Goal: Transaction & Acquisition: Subscribe to service/newsletter

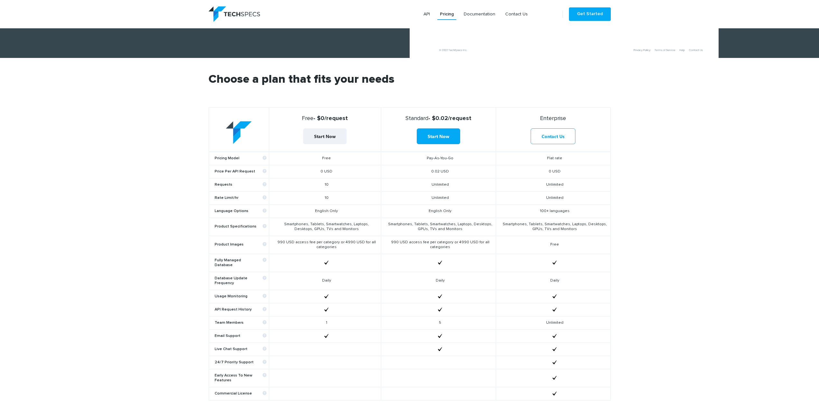
scroll to position [193, 0]
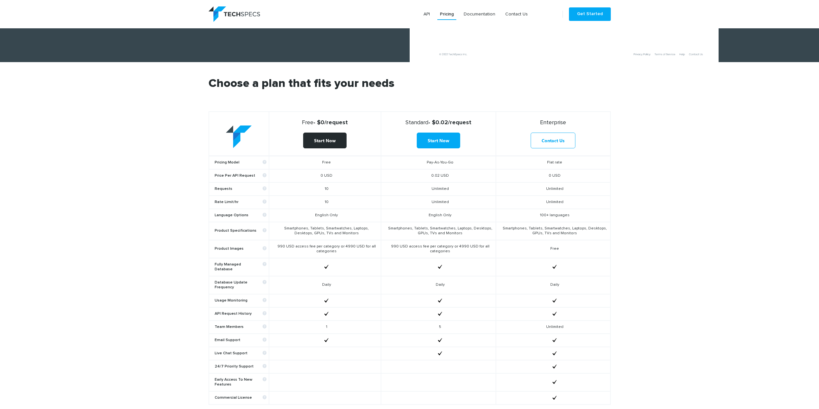
click at [324, 147] on link "Start Now" at bounding box center [324, 141] width 43 height 16
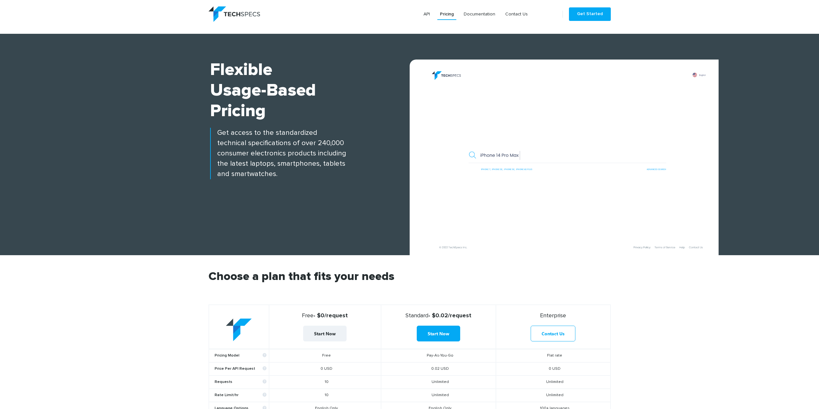
scroll to position [193, 0]
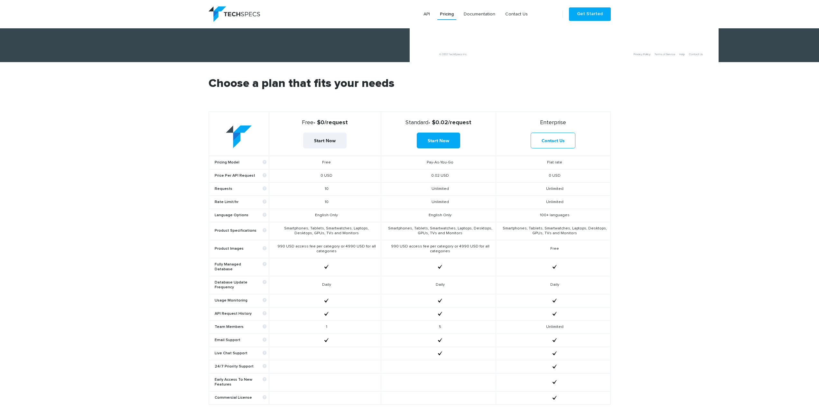
click at [129, 199] on section "Choose a plan that fits your needs Free - $0/request Start Now Standard - $0.02…" at bounding box center [409, 245] width 819 height 367
click at [427, 15] on link "API" at bounding box center [427, 14] width 12 height 12
